Goal: Navigation & Orientation: Find specific page/section

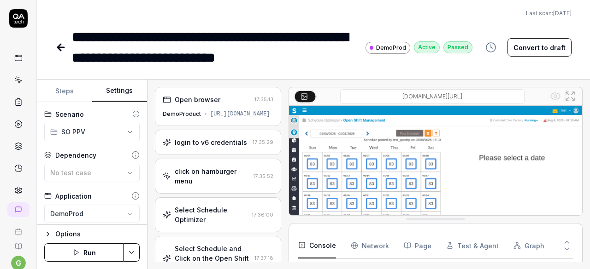
scroll to position [165, 0]
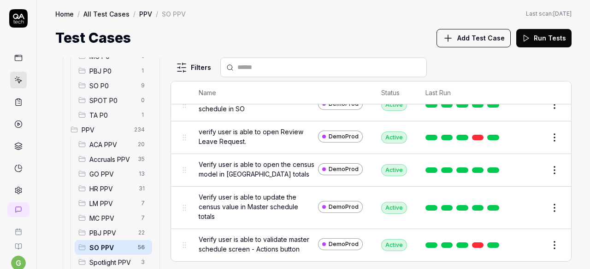
scroll to position [189, 0]
click at [18, 123] on polygon at bounding box center [19, 124] width 2 height 3
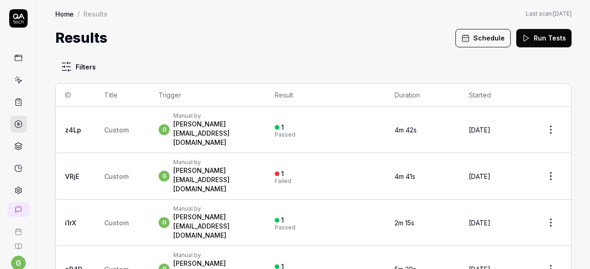
click at [21, 105] on link at bounding box center [18, 102] width 17 height 17
